Goal: Obtain resource: Download file/media

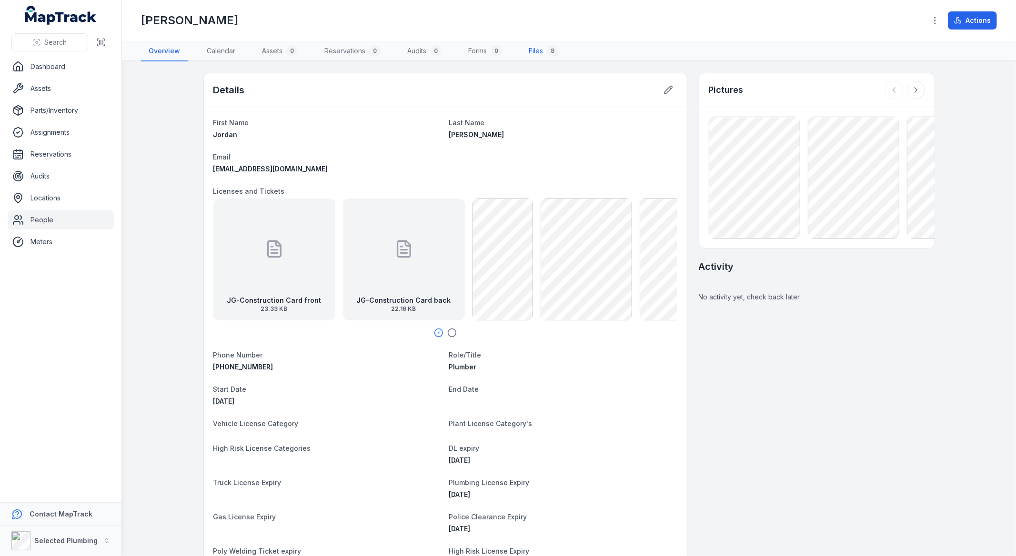
click at [538, 49] on link "Files 8" at bounding box center [543, 51] width 45 height 20
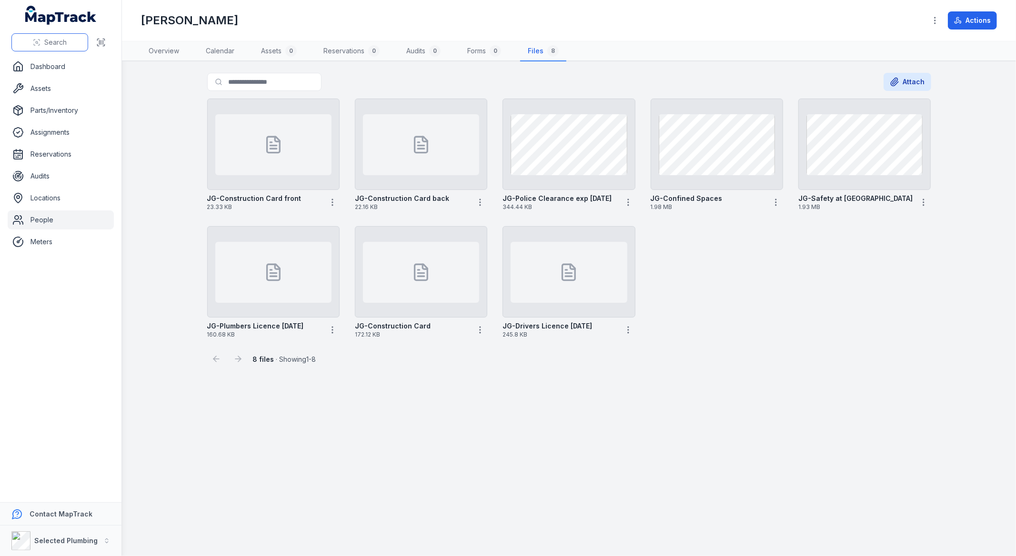
click at [54, 40] on span "Search" at bounding box center [55, 43] width 22 height 10
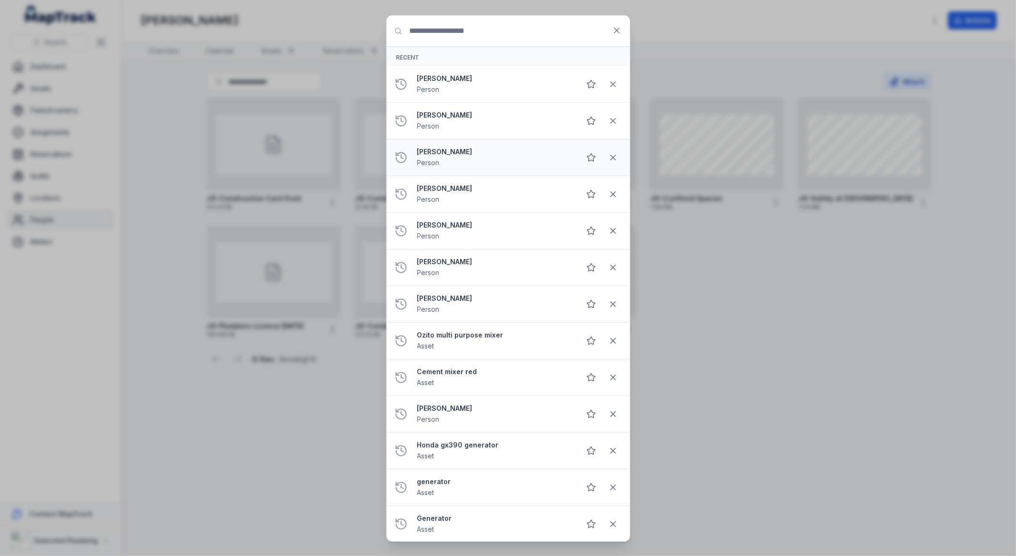
click at [464, 151] on strong "[PERSON_NAME]" at bounding box center [494, 152] width 155 height 10
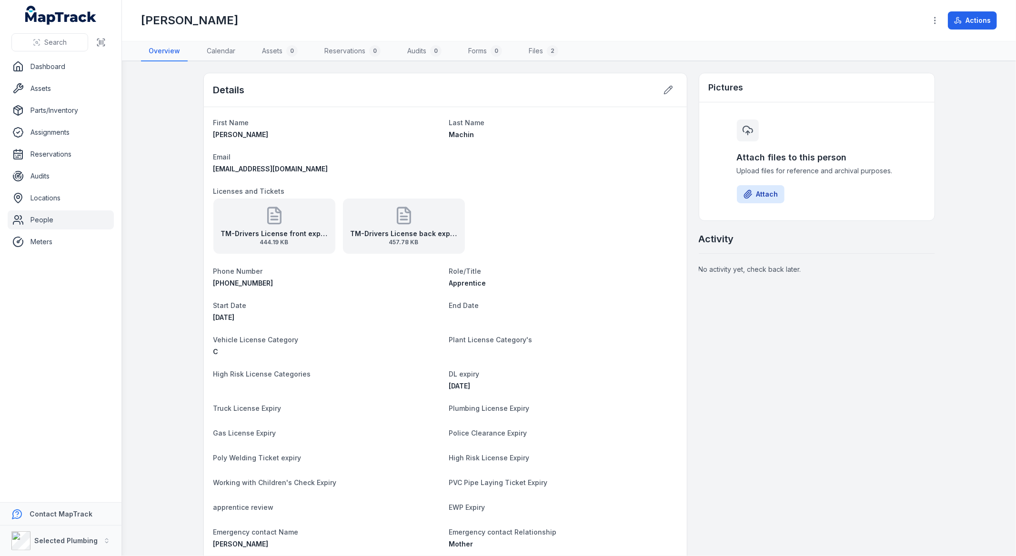
click at [282, 237] on strong "TM-Drivers License front exp [DATE]" at bounding box center [274, 234] width 107 height 10
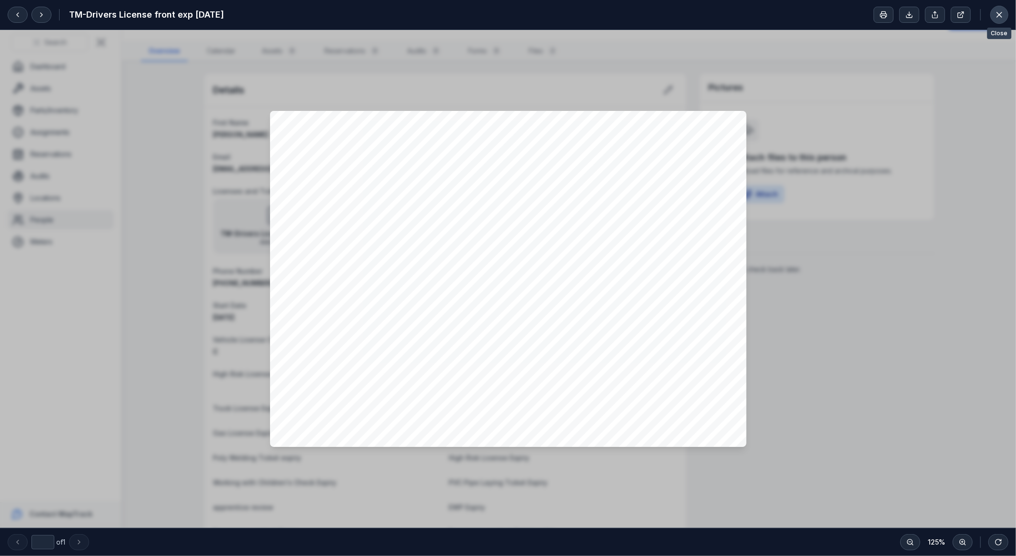
click at [1000, 13] on icon at bounding box center [999, 14] width 5 height 5
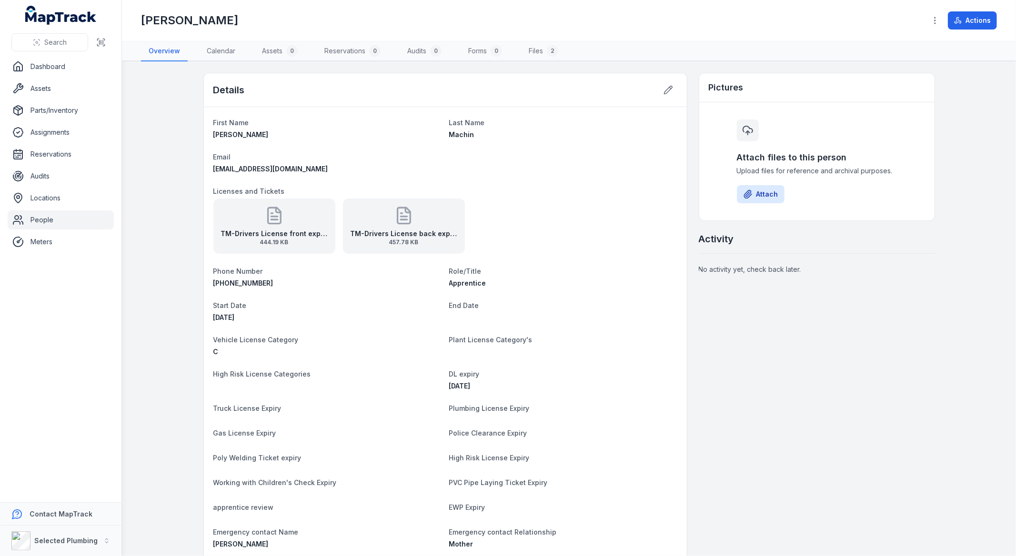
click at [318, 247] on div "TM-Drivers License front exp [DATE] 444.19 KB" at bounding box center [274, 226] width 122 height 55
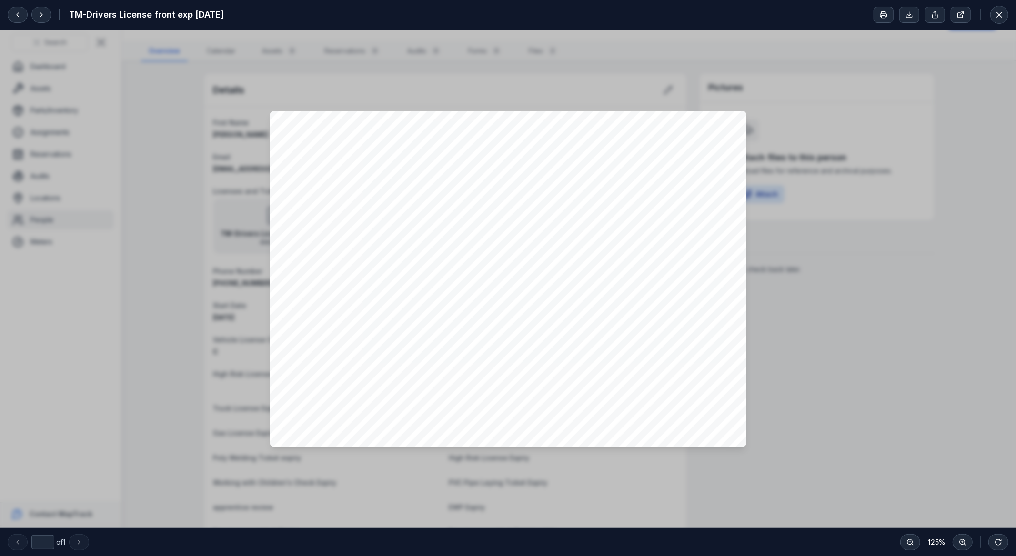
click at [872, 369] on div at bounding box center [508, 279] width 1016 height 498
click at [997, 19] on icon at bounding box center [999, 15] width 10 height 10
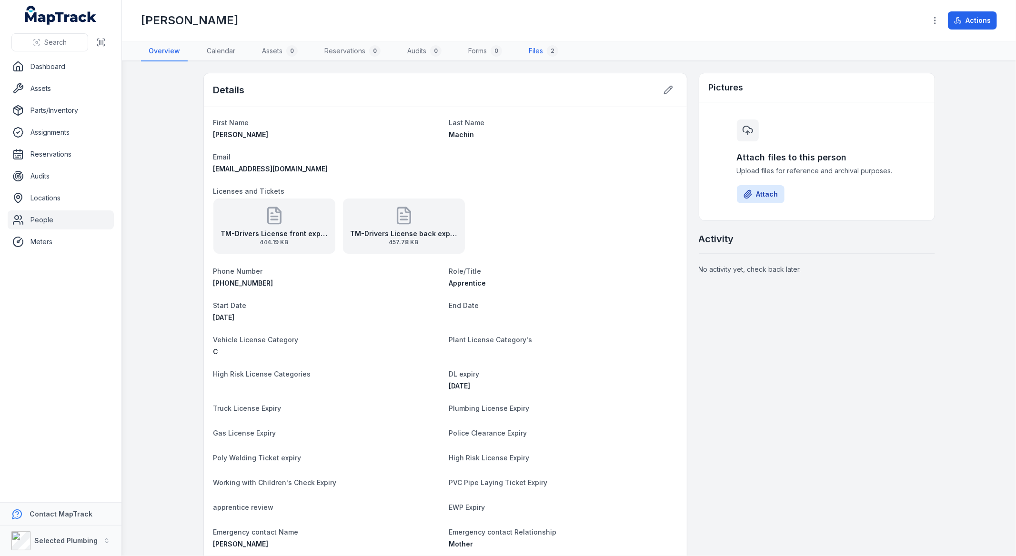
click at [541, 49] on link "Files 2" at bounding box center [543, 51] width 45 height 20
